Goal: Task Accomplishment & Management: Use online tool/utility

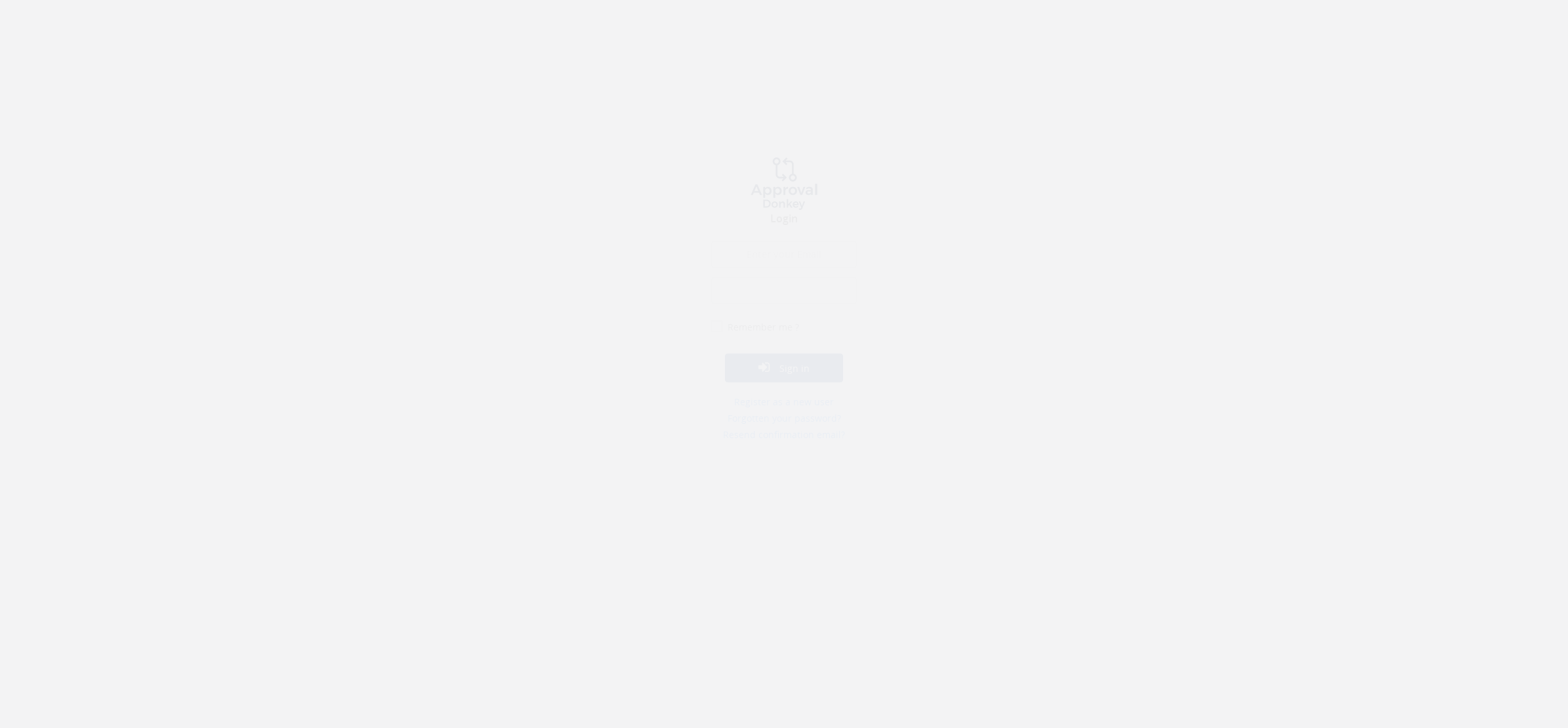
click at [774, 266] on input "email" at bounding box center [784, 267] width 146 height 26
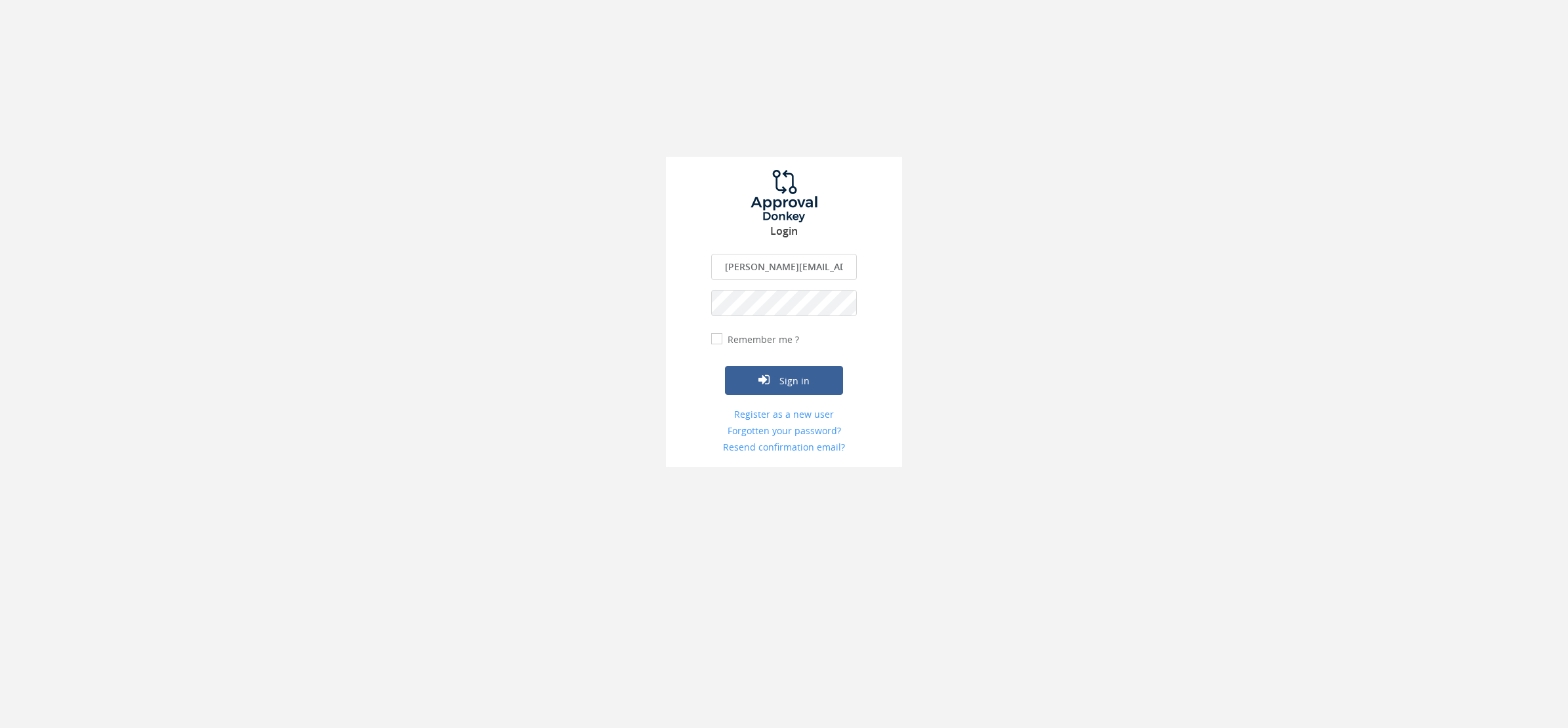
click at [834, 270] on input "[PERSON_NAME][EMAIL_ADDRESS][DOMAIN_NAME]" at bounding box center [784, 267] width 146 height 26
type input "w"
click at [834, 267] on input "[PERSON_NAME][EMAIL_ADDRESS][DOMAIN_NAME]" at bounding box center [784, 267] width 146 height 26
type input "w"
click at [1106, 347] on div "Login [PERSON_NAME][EMAIL_ADDRESS][DOMAIN_NAME] The email is required. Invalid …" at bounding box center [784, 233] width 1568 height 467
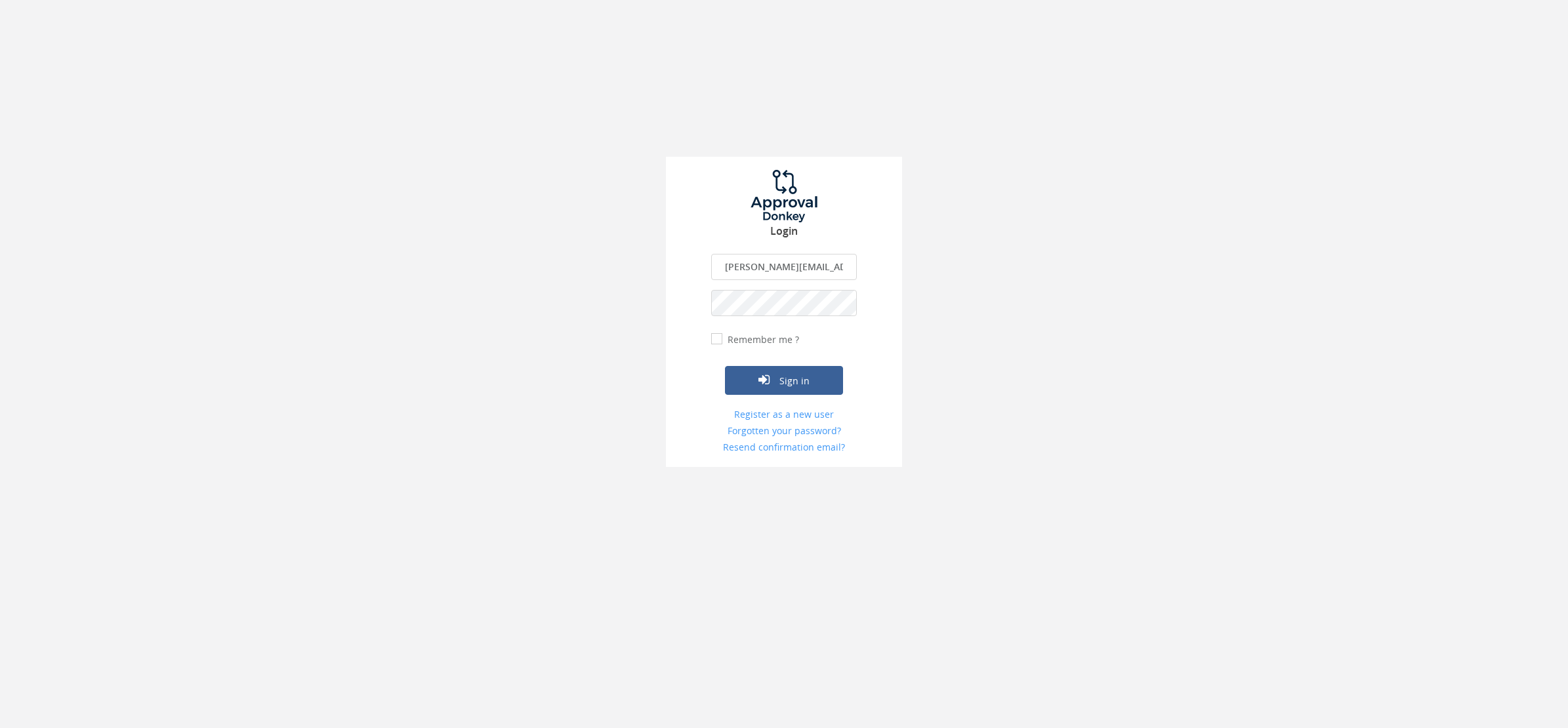
drag, startPoint x: 840, startPoint y: 266, endPoint x: 709, endPoint y: 284, distance: 132.2
click at [709, 284] on div "Login [PERSON_NAME][EMAIL_ADDRESS][DOMAIN_NAME] The email is required. Invalid …" at bounding box center [784, 312] width 236 height 311
type input "[PERSON_NAME][EMAIL_ADDRESS][DOMAIN_NAME]"
click at [920, 306] on div "Login [PERSON_NAME][EMAIL_ADDRESS][DOMAIN_NAME] The email is required. Invalid …" at bounding box center [784, 233] width 1568 height 467
click at [789, 431] on link "Forgotten your password?" at bounding box center [784, 431] width 146 height 13
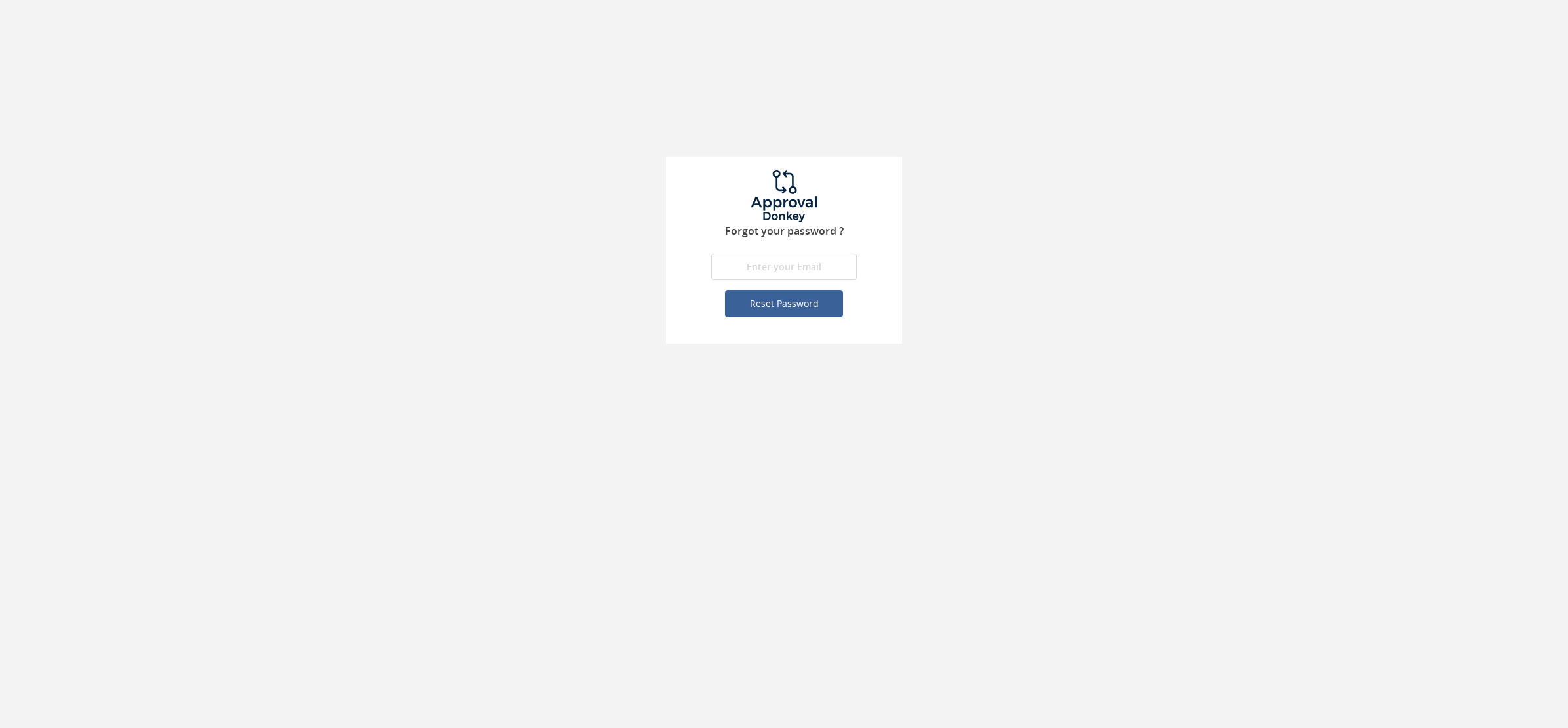
click at [746, 269] on input "email" at bounding box center [784, 267] width 146 height 26
type input "[PERSON_NAME][EMAIL_ADDRESS][DOMAIN_NAME]"
click at [763, 306] on button "Reset Password" at bounding box center [783, 304] width 118 height 27
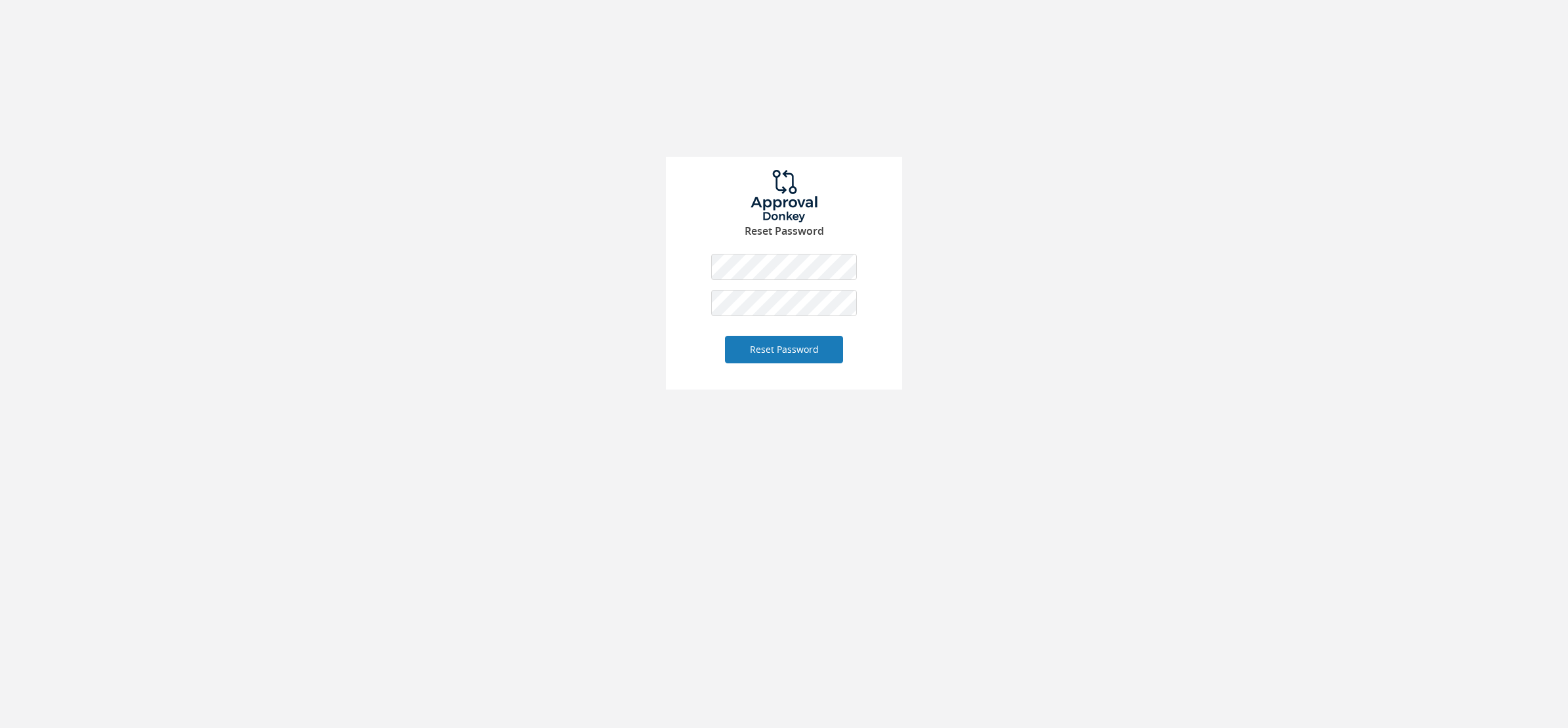
click at [787, 348] on button "Reset Password" at bounding box center [783, 349] width 118 height 27
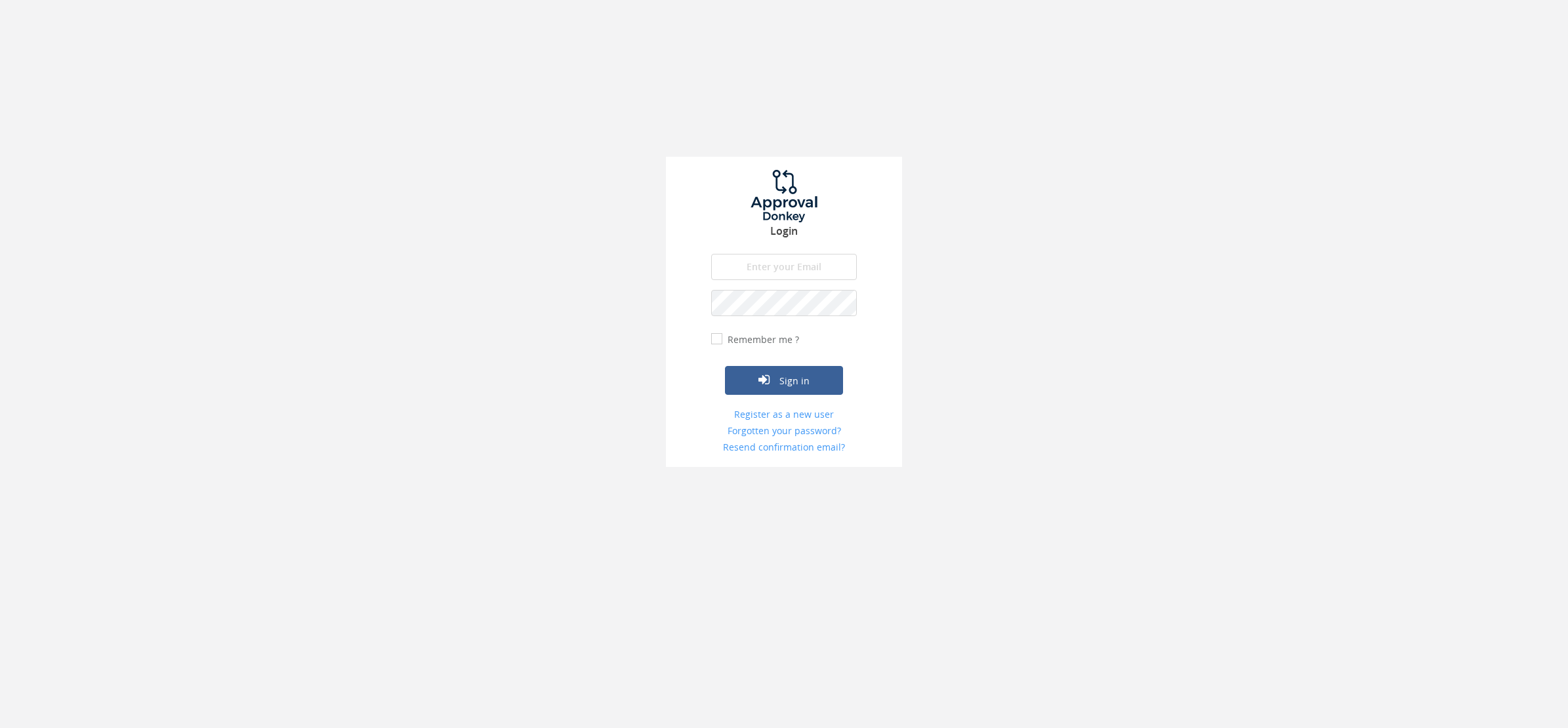
click at [1100, 318] on div "Login The email is required. Invalid email address. The password is required. T…" at bounding box center [784, 233] width 1568 height 467
click at [815, 258] on input "email" at bounding box center [784, 267] width 146 height 26
type input "[PERSON_NAME][EMAIL_ADDRESS][DOMAIN_NAME]"
click at [782, 384] on button "Sign in" at bounding box center [783, 380] width 118 height 29
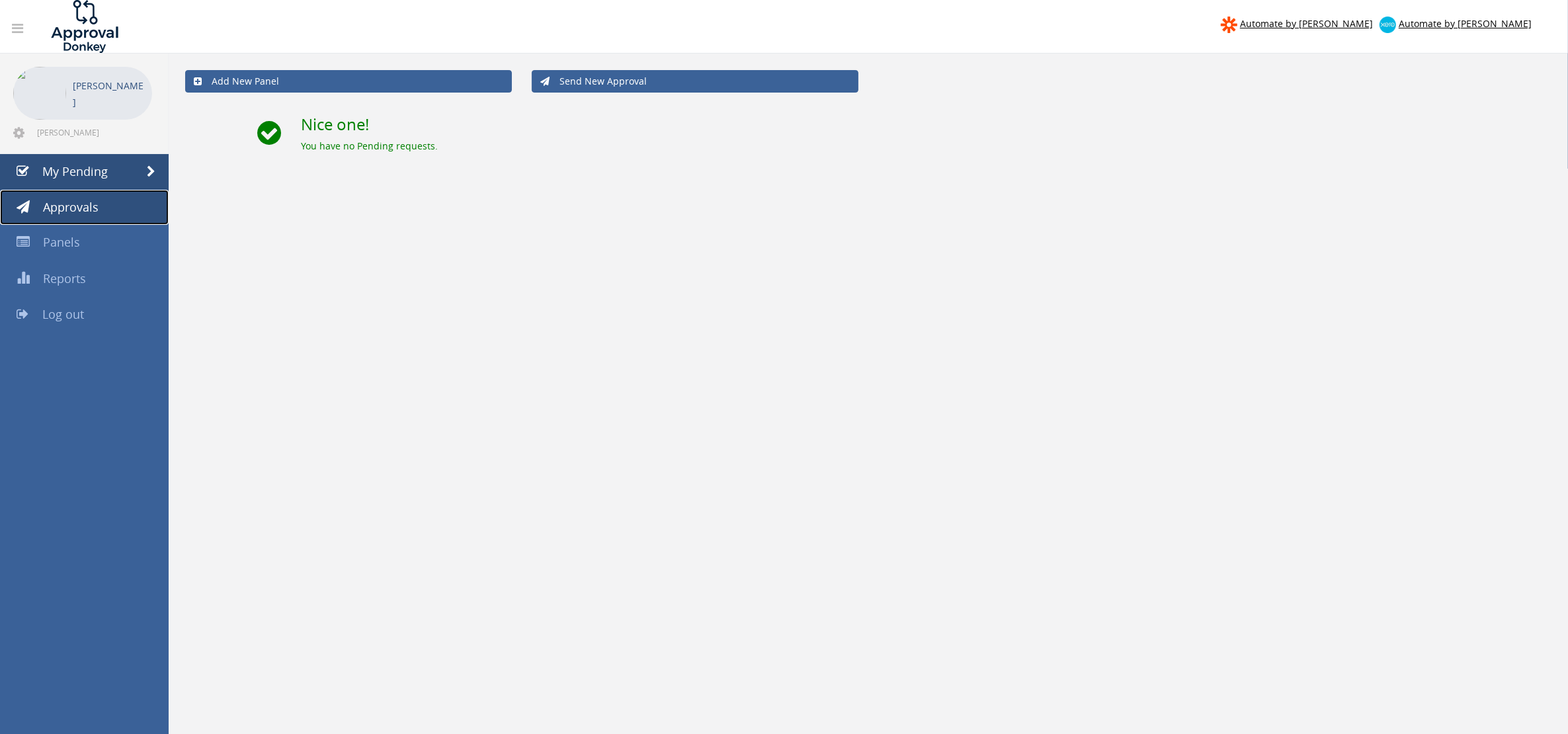
click at [73, 207] on span "Approvals" at bounding box center [70, 208] width 56 height 16
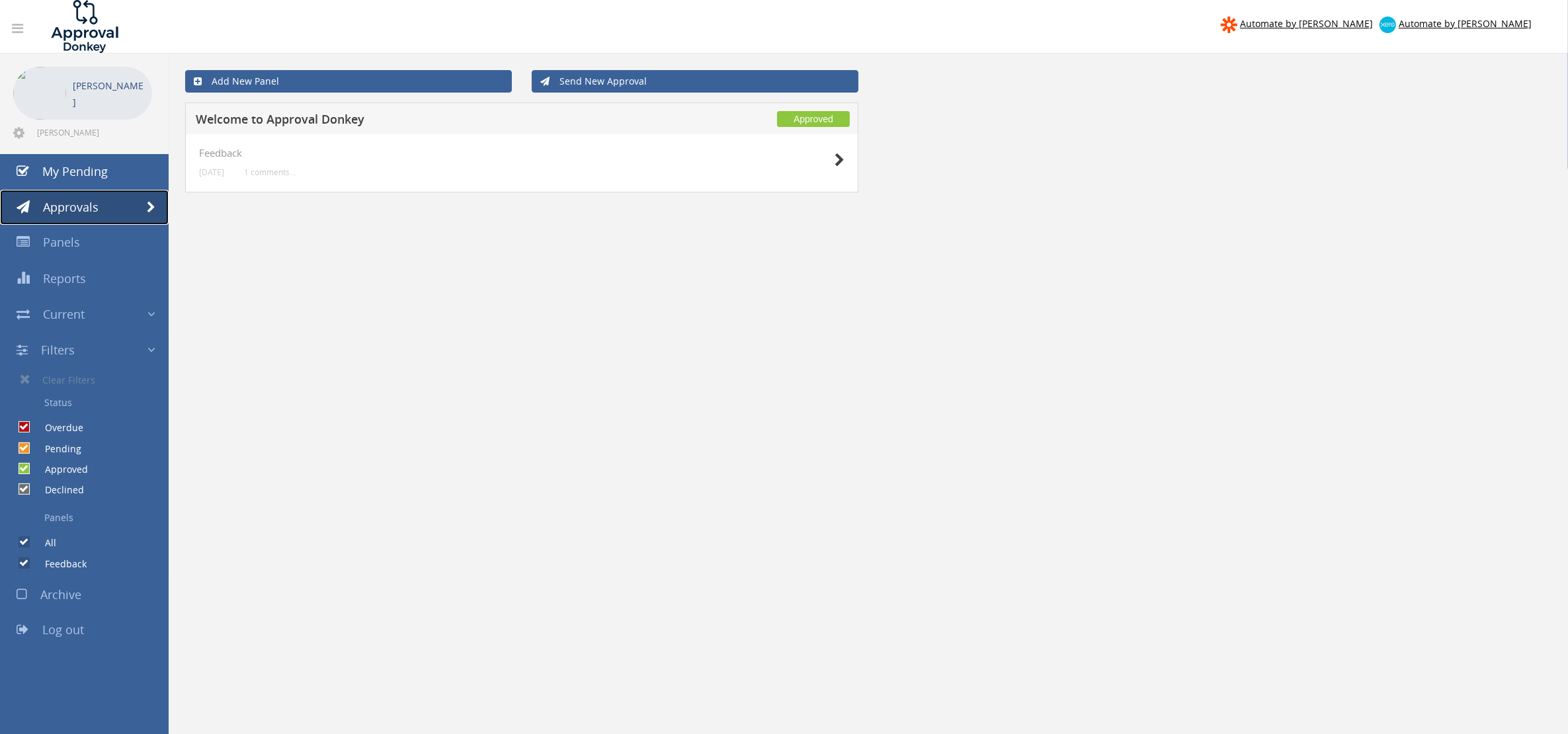
click at [84, 215] on link "Approvals" at bounding box center [84, 208] width 169 height 36
click at [527, 318] on div "Add New Panel Send New Approval Approved Welcome to Approval Donkey Feedback 5 …" at bounding box center [868, 450] width 1399 height 794
click at [829, 392] on div "Add New Panel Send New Approval Approved Welcome to Approval Donkey Feedback 5 …" at bounding box center [868, 450] width 1399 height 794
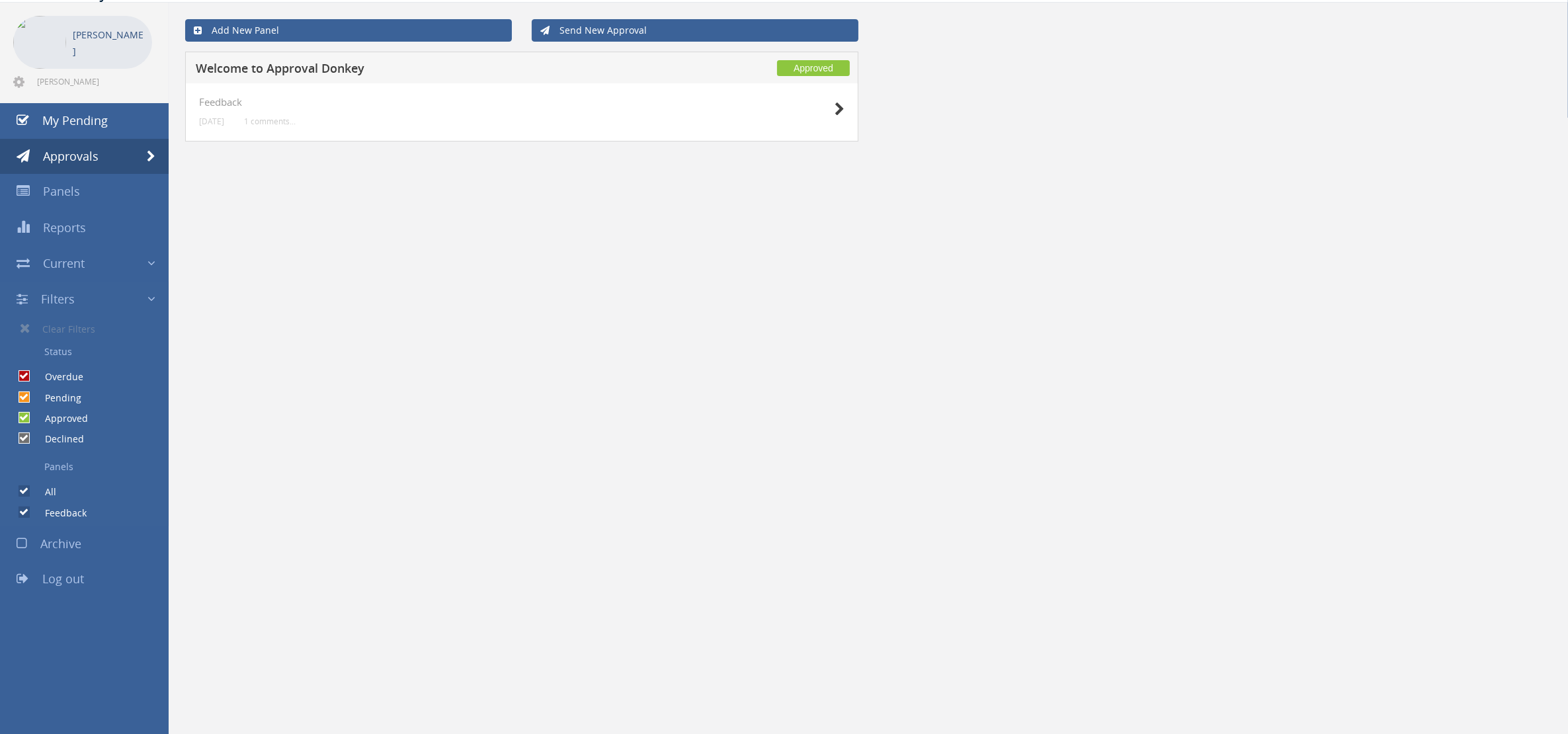
scroll to position [53, 0]
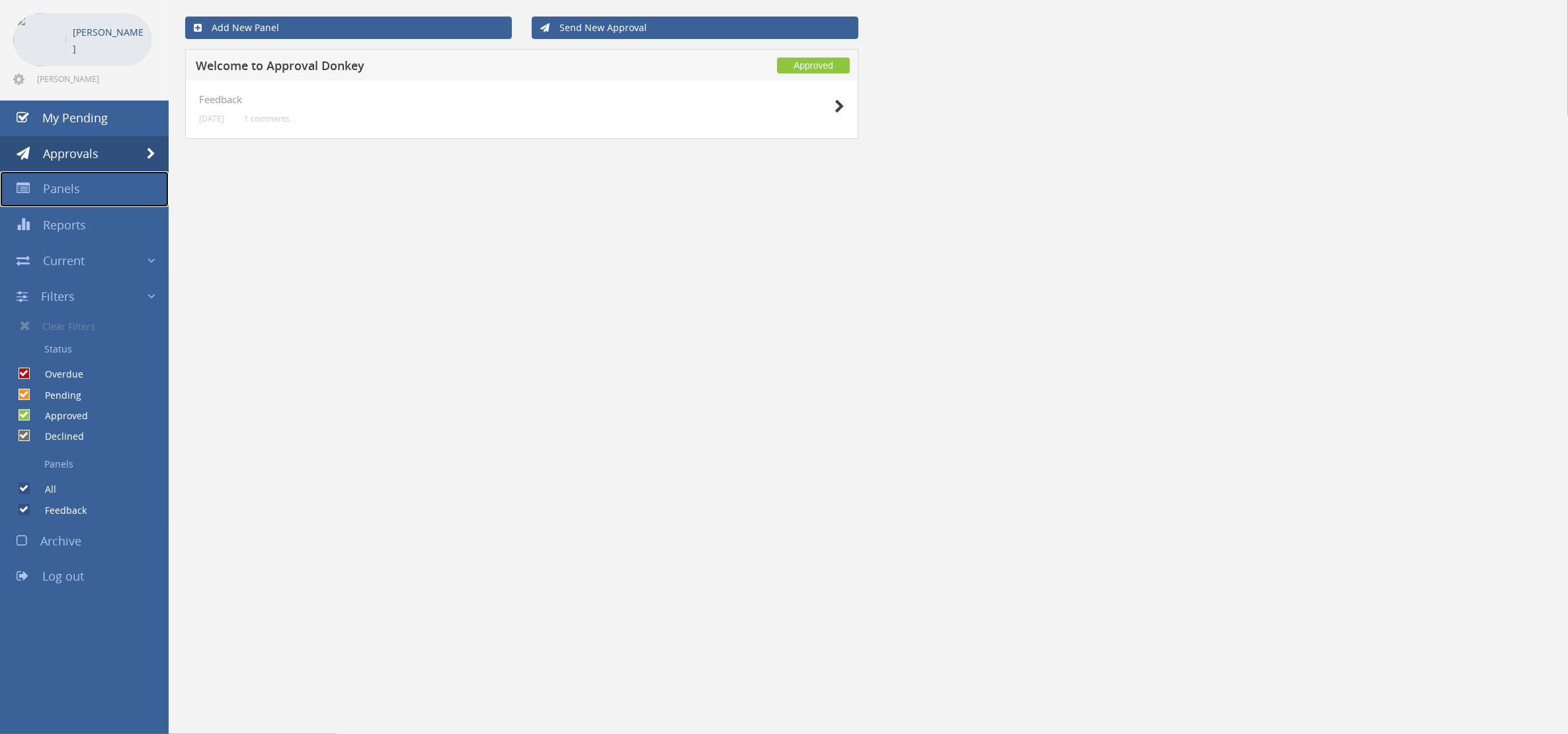
click at [90, 191] on link "Panels" at bounding box center [84, 189] width 169 height 36
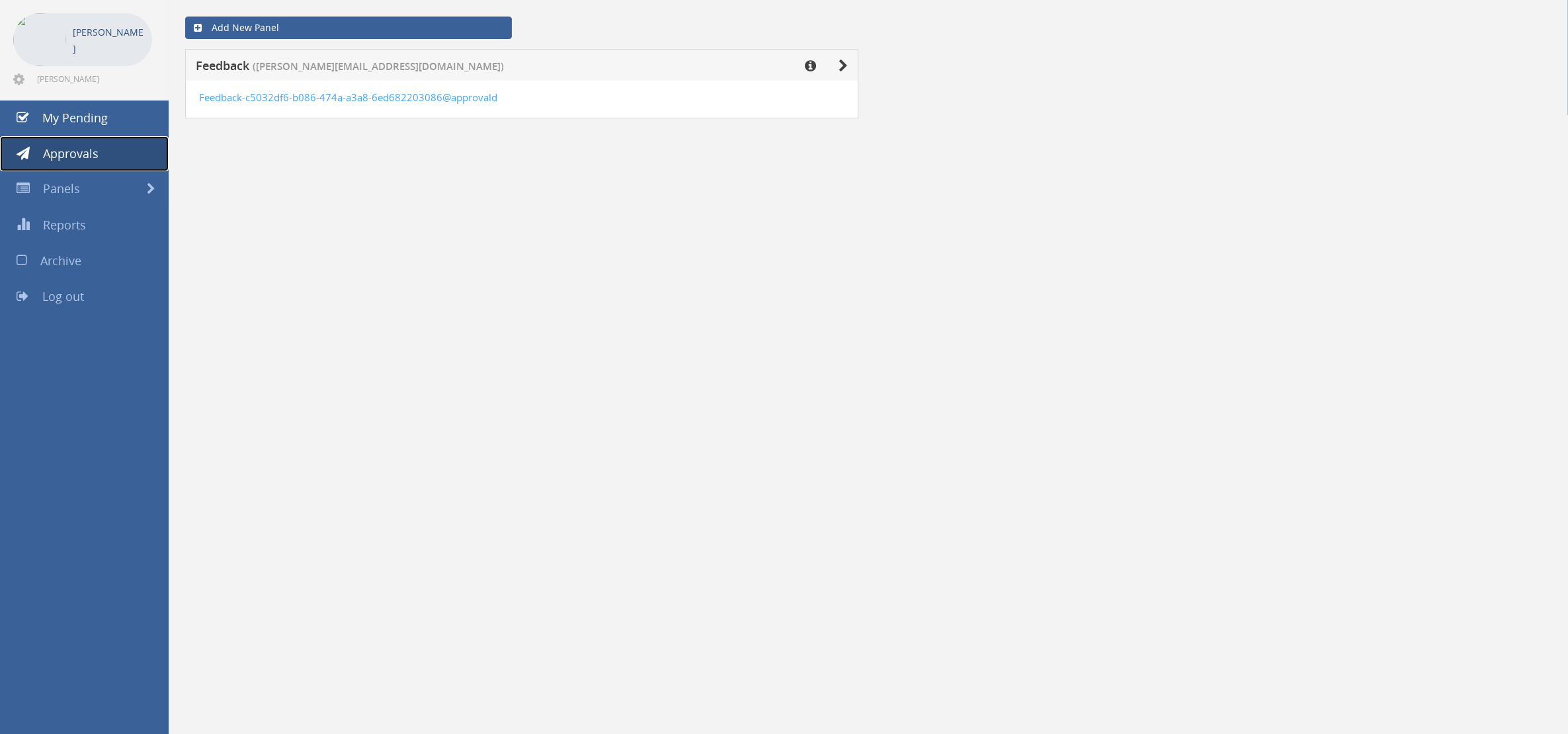
click at [93, 154] on span "Approvals" at bounding box center [70, 153] width 56 height 16
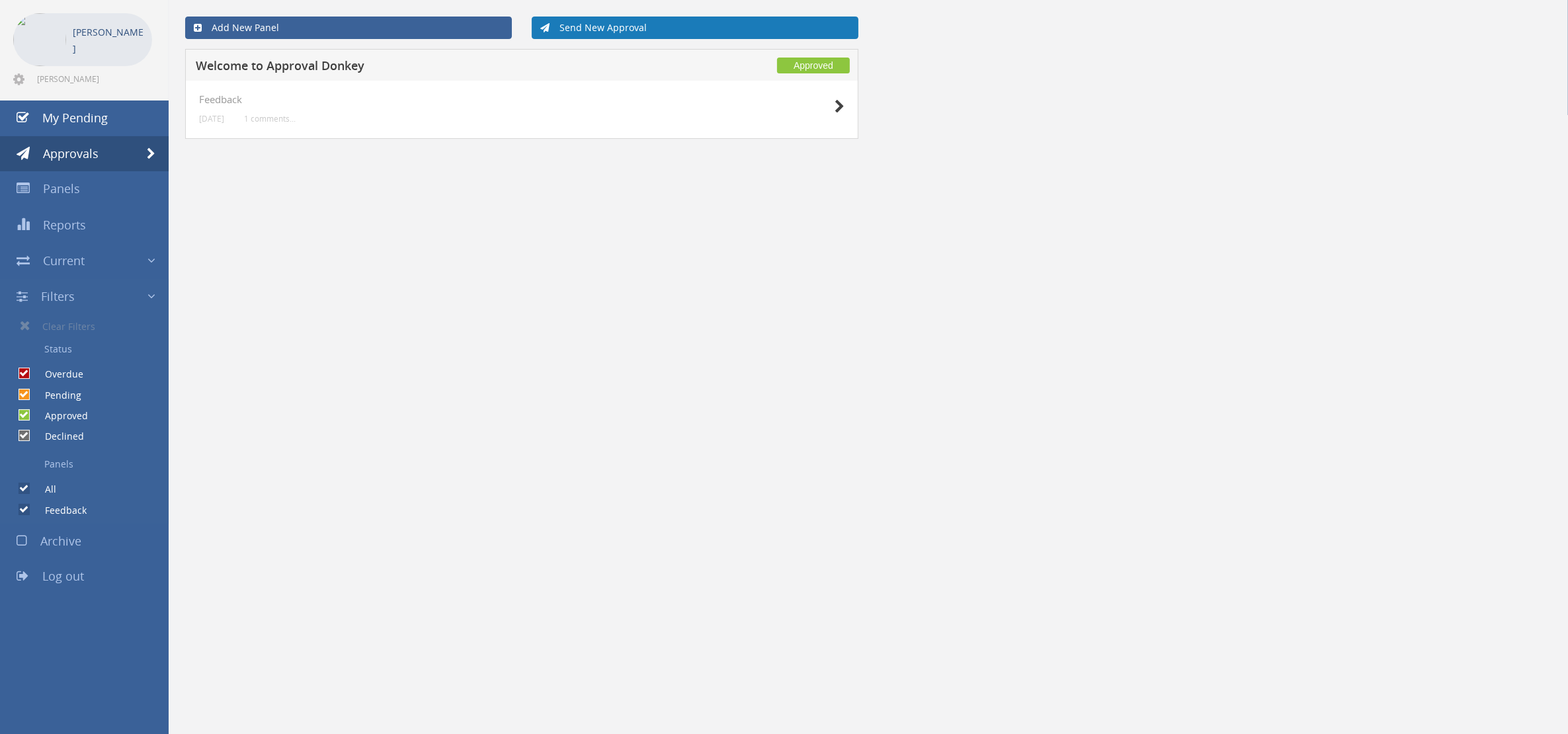
click at [583, 28] on link "Send New Approval" at bounding box center [695, 27] width 327 height 23
